Goal: Information Seeking & Learning: Learn about a topic

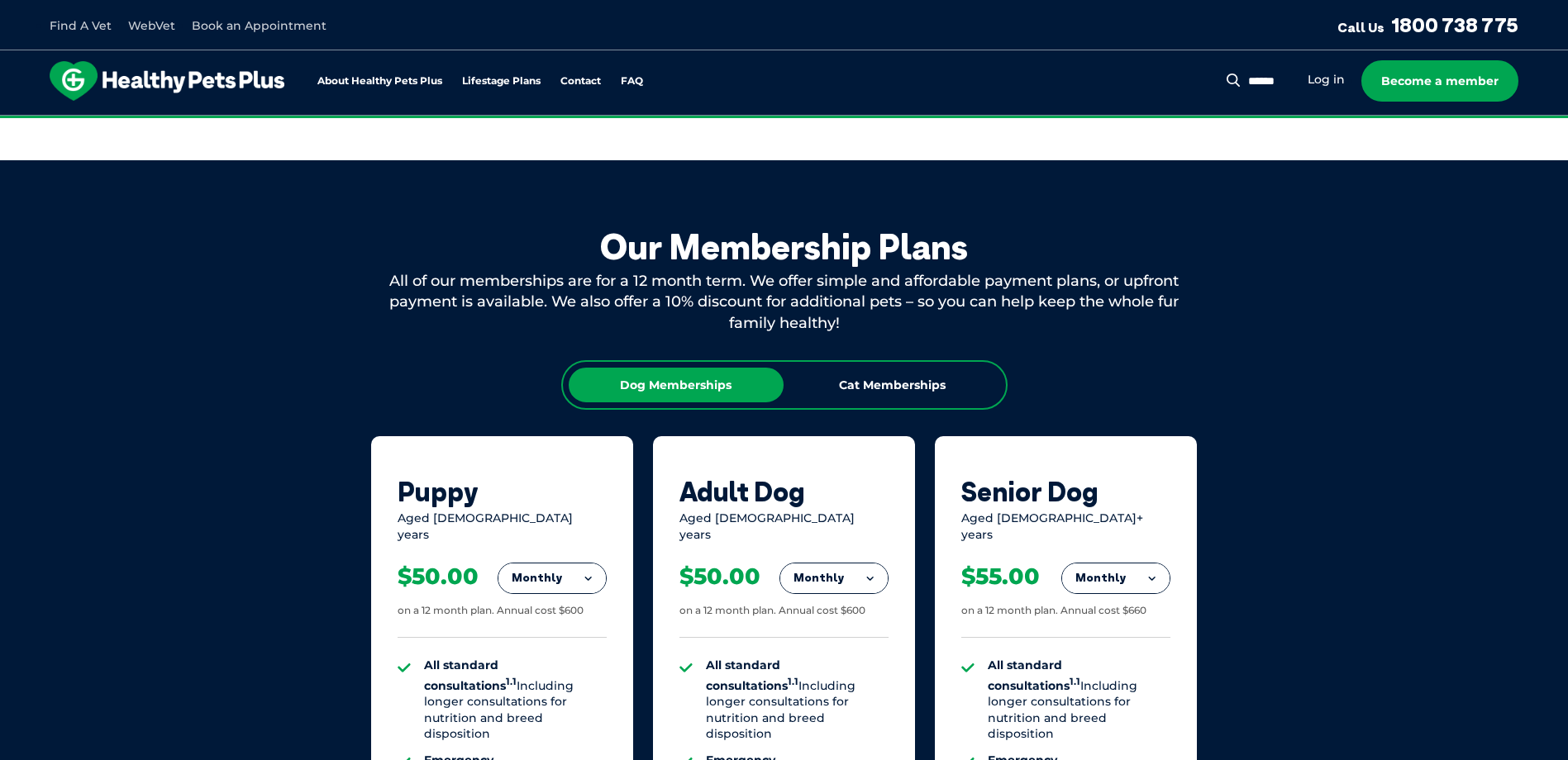
scroll to position [908, 0]
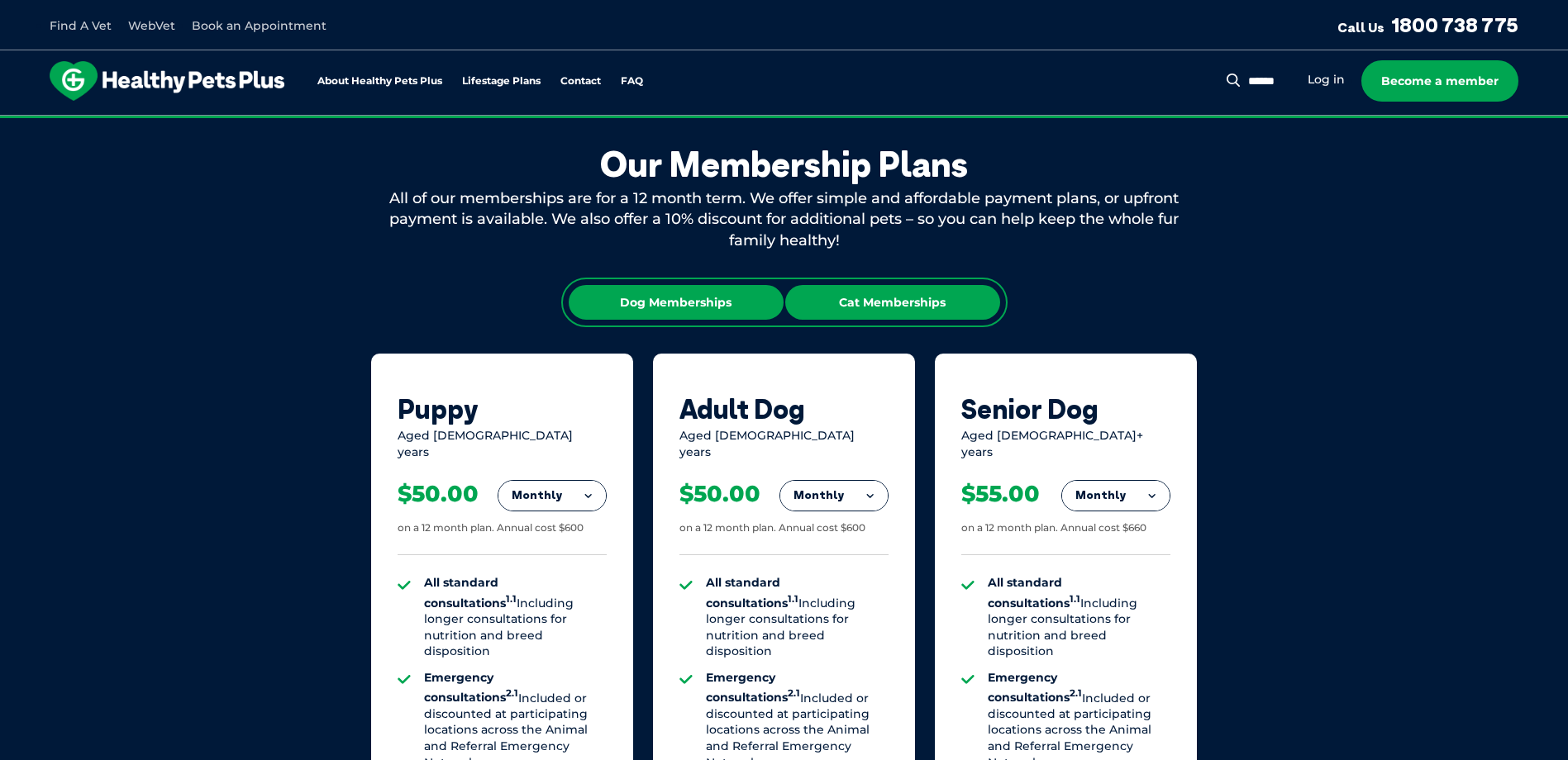
click at [869, 299] on div "Cat Memberships" at bounding box center [892, 301] width 215 height 34
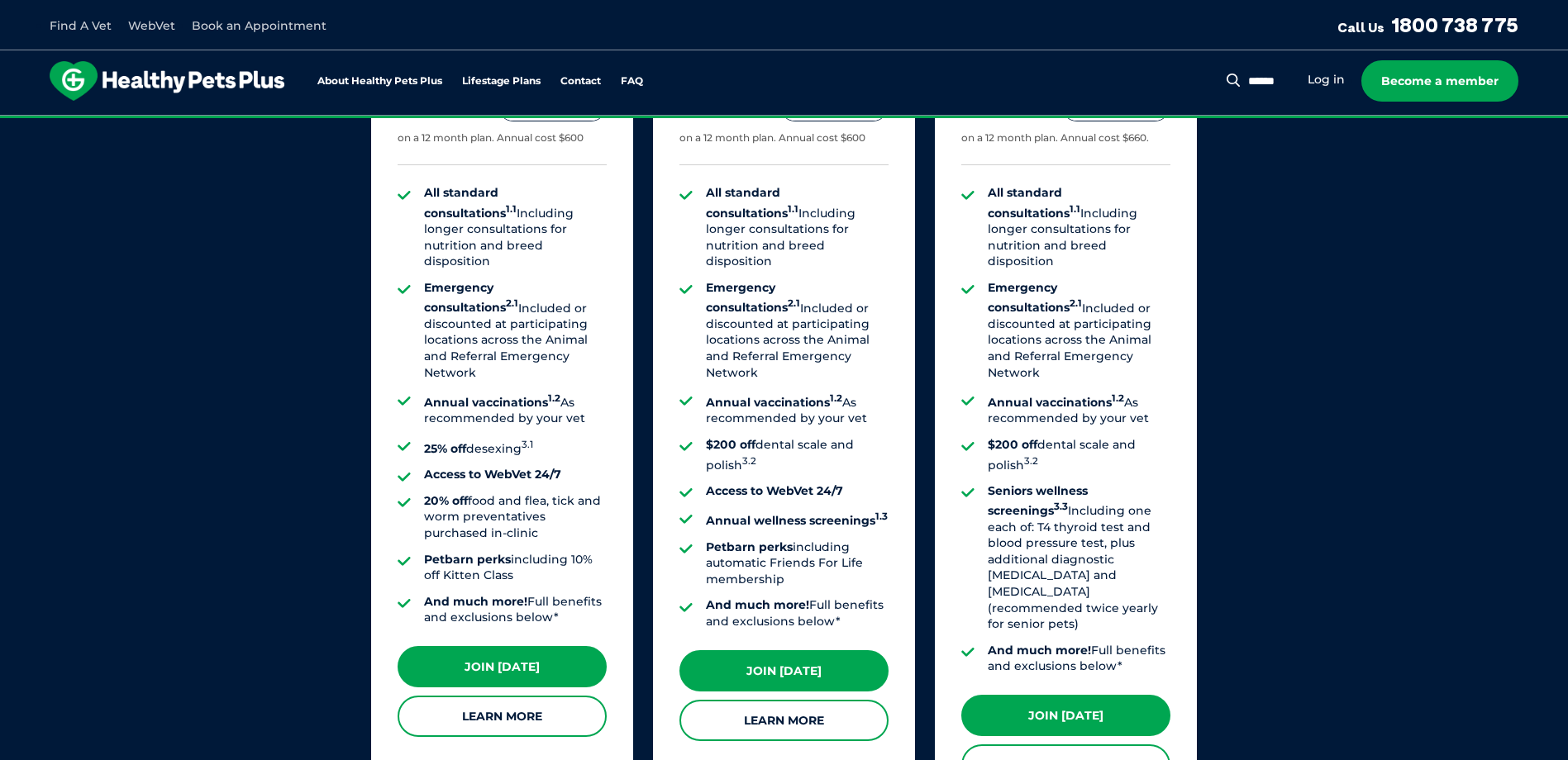
scroll to position [1322, 0]
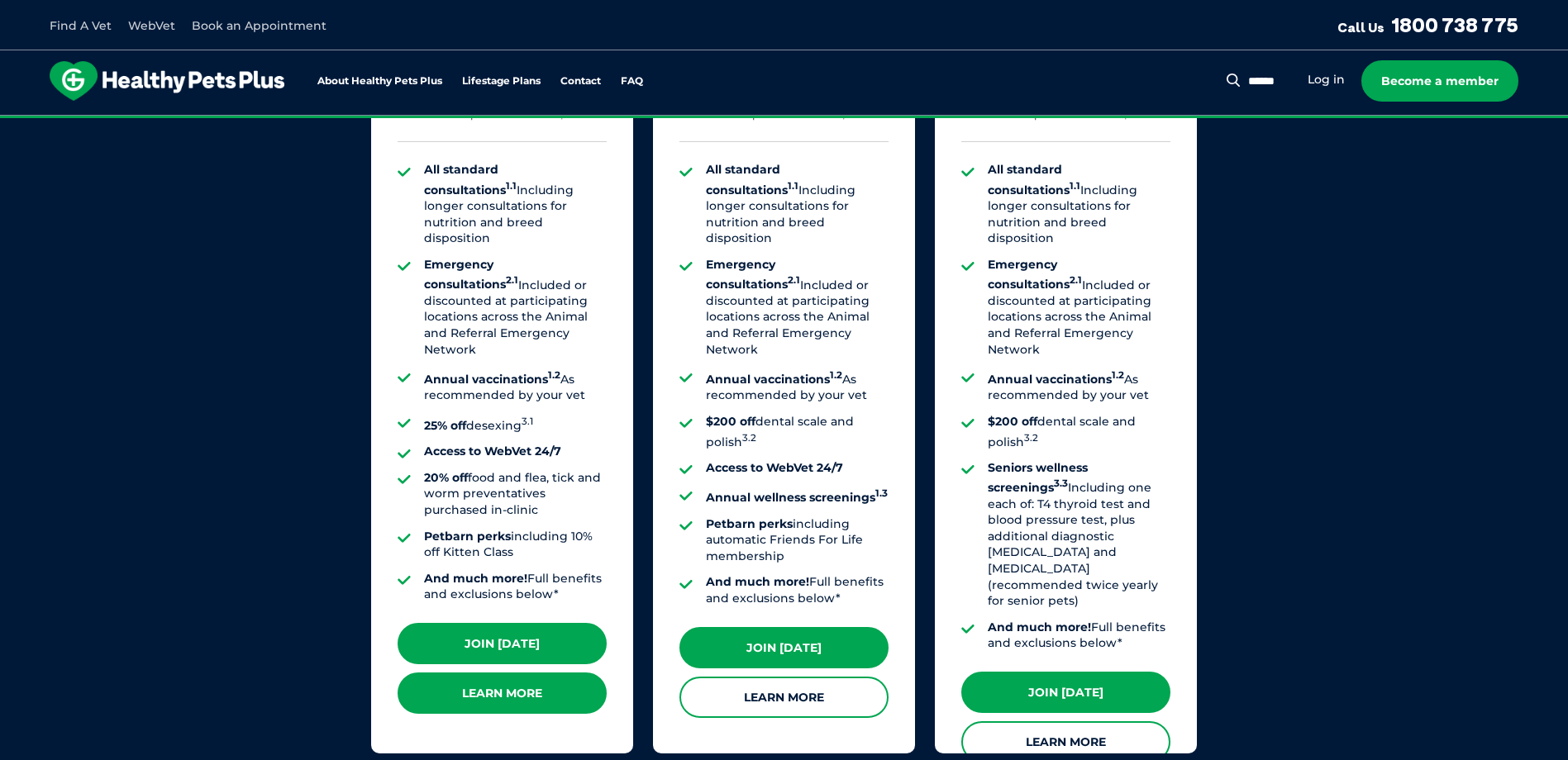
click at [529, 675] on link "Learn More" at bounding box center [502, 693] width 209 height 41
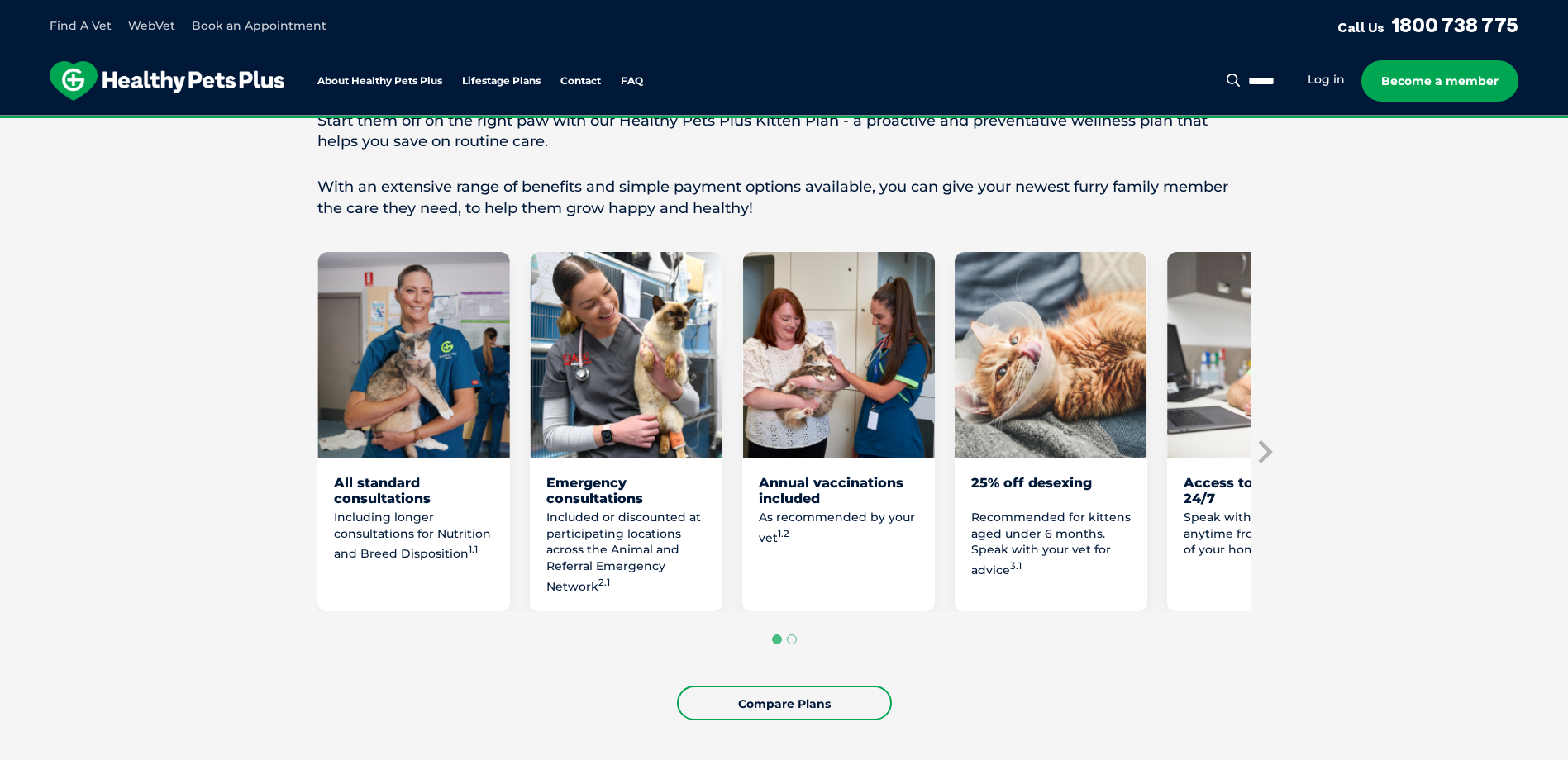
scroll to position [743, 0]
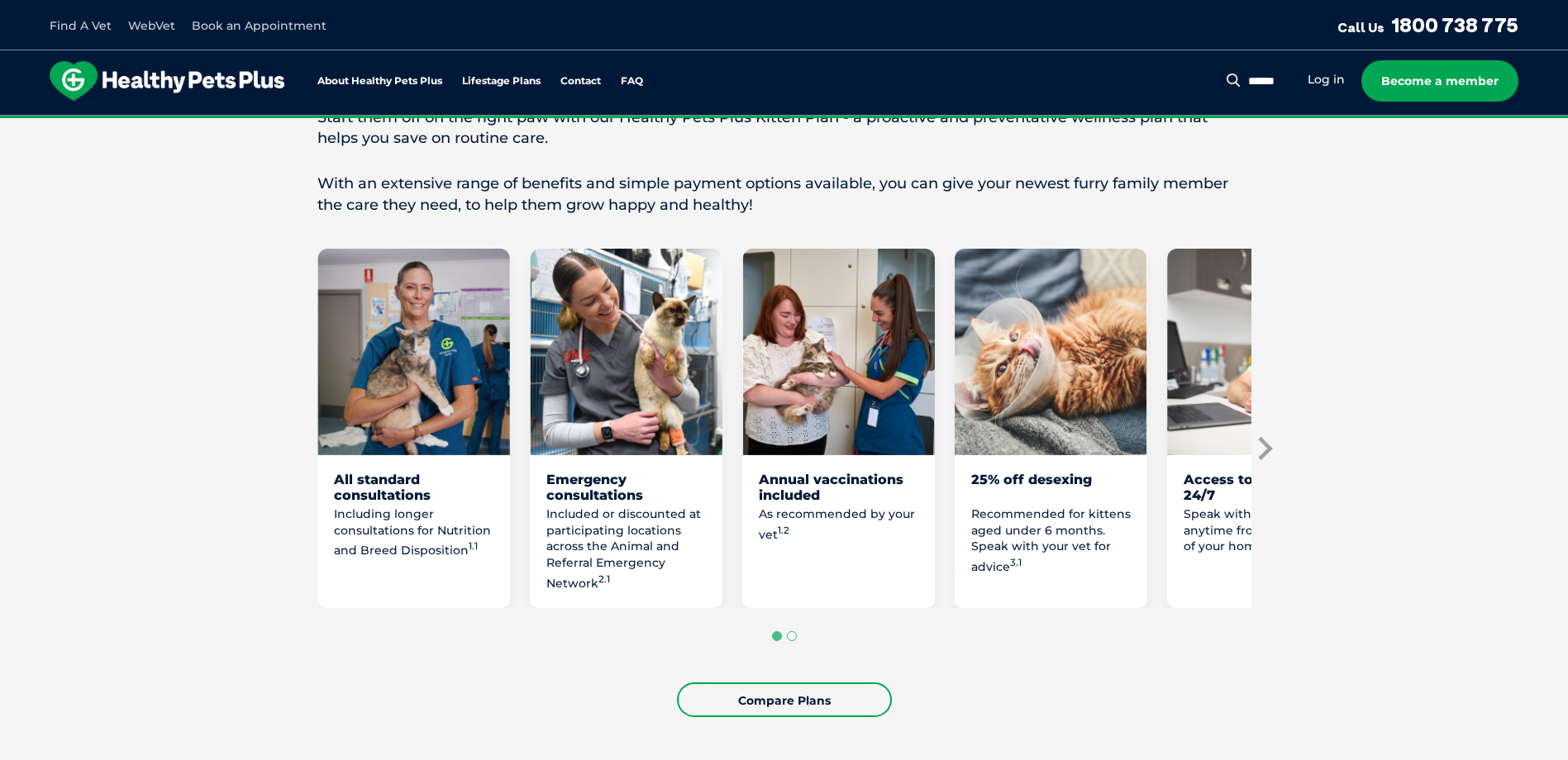
click at [1268, 461] on icon "Next slide" at bounding box center [1264, 449] width 14 height 24
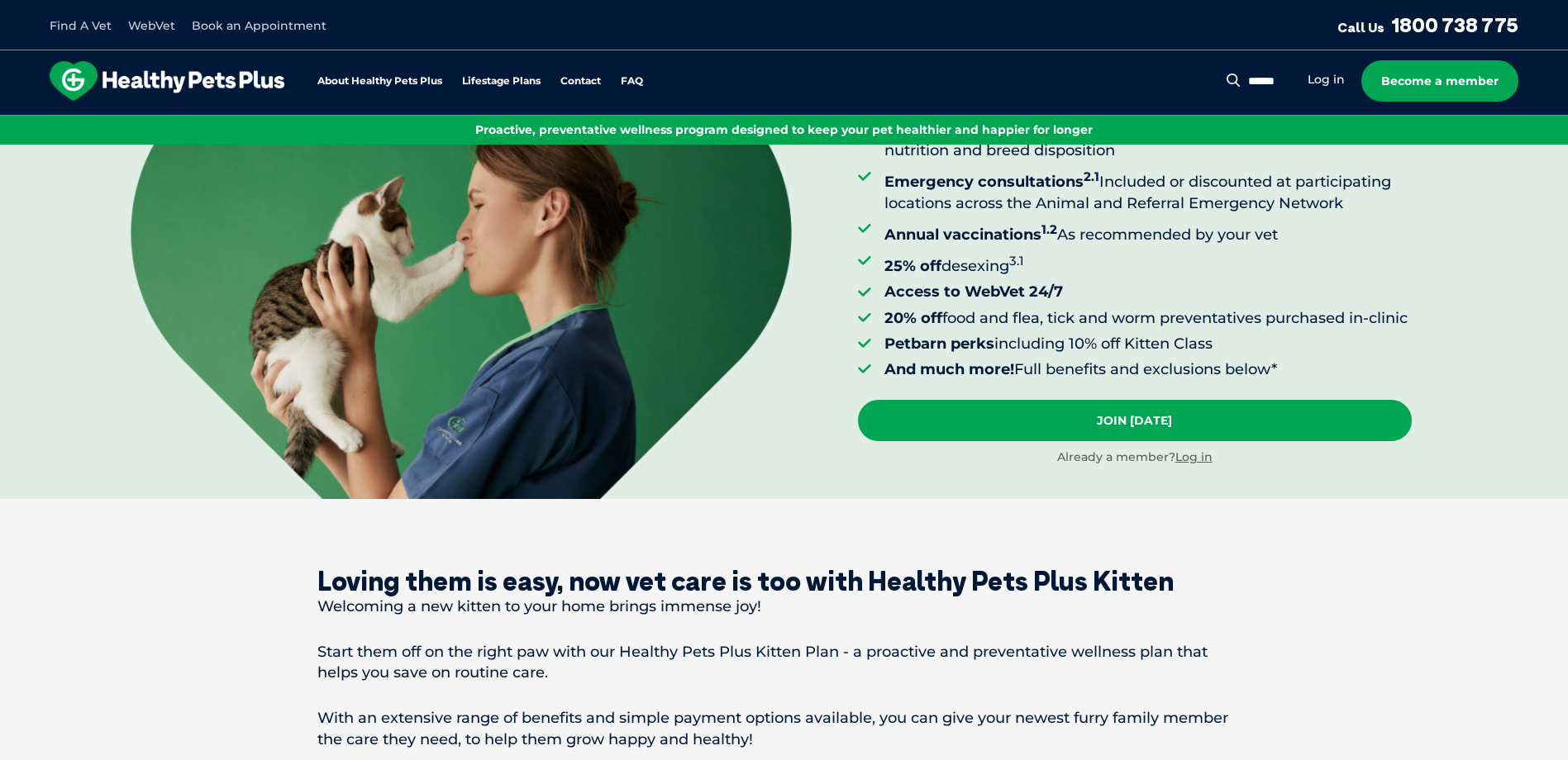
scroll to position [0, 0]
